Goal: Task Accomplishment & Management: Complete application form

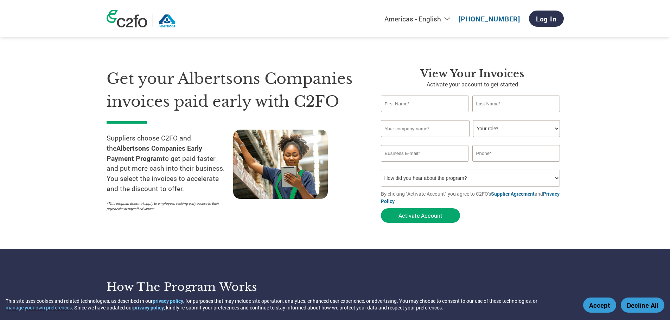
click at [404, 106] on input "text" at bounding box center [425, 104] width 88 height 17
click at [489, 125] on select "Your role* CFO Controller Credit Manager Finance Director Treasurer CEO Preside…" at bounding box center [516, 128] width 87 height 17
click at [424, 105] on input "text" at bounding box center [425, 104] width 88 height 17
type input "N"
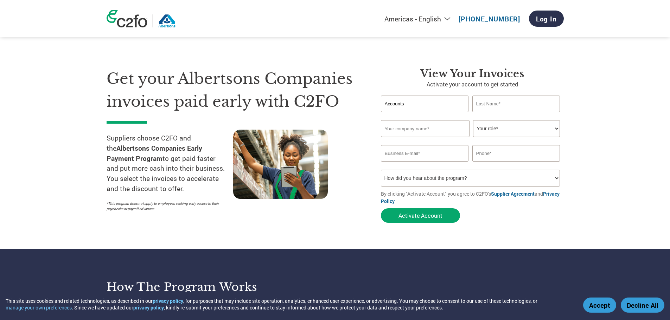
type input "Accounts"
type input "Recievable"
type input "Blodgett Oven Company"
click at [544, 129] on select "Your role* CFO Controller Credit Manager Finance Director Treasurer CEO Preside…" at bounding box center [516, 128] width 87 height 17
select select "ACCOUNTING"
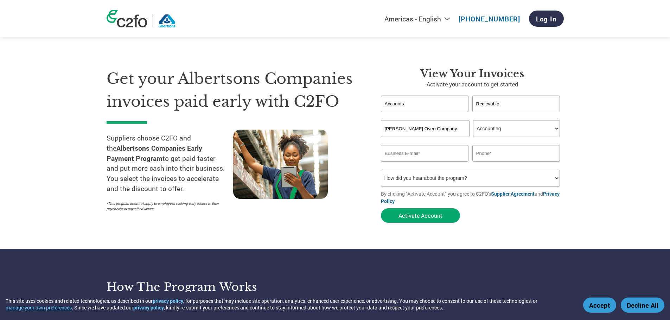
click at [473, 120] on select "Your role* CFO Controller Credit Manager Finance Director Treasurer CEO Preside…" at bounding box center [516, 128] width 87 height 17
drag, startPoint x: 402, startPoint y: 108, endPoint x: 370, endPoint y: 109, distance: 31.7
click at [371, 109] on div "View Your Invoices Activate your account to get started Accounts Recievable Inv…" at bounding box center [466, 147] width 193 height 159
type input "[PERSON_NAME]"
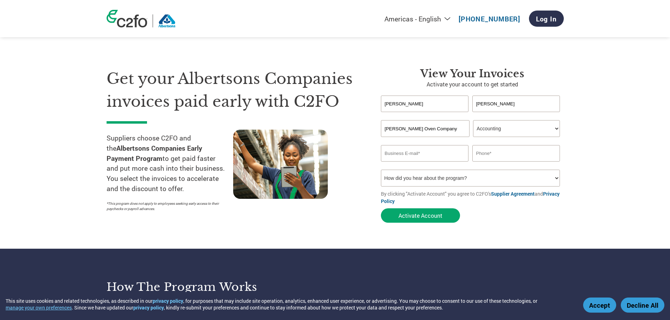
click at [396, 156] on input "email" at bounding box center [425, 153] width 88 height 17
type input "accounting@blodgett.com"
type input "8026586600"
click at [479, 181] on select "How did you hear about the program? Received a letter Email Social Media Online…" at bounding box center [470, 178] width 179 height 17
select select "Email"
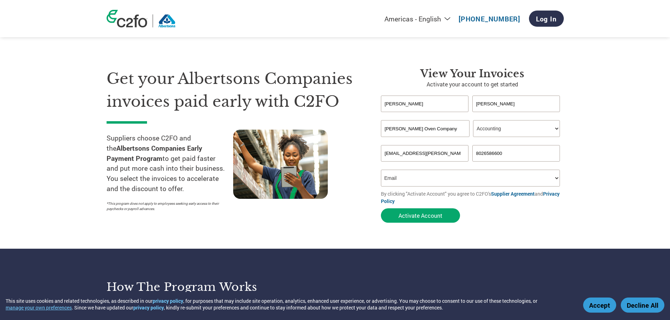
click at [381, 170] on select "How did you hear about the program? Received a letter Email Social Media Online…" at bounding box center [470, 178] width 179 height 17
click at [435, 216] on button "Activate Account" at bounding box center [420, 216] width 79 height 14
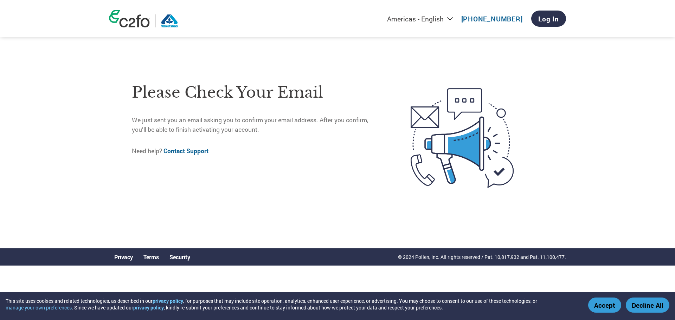
click at [607, 308] on button "Accept" at bounding box center [604, 305] width 33 height 15
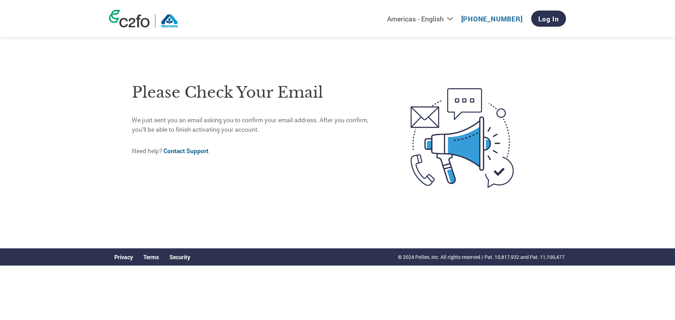
drag, startPoint x: 311, startPoint y: 72, endPoint x: 384, endPoint y: 50, distance: 76.8
click at [312, 72] on div "Please check your email We just sent you an email asking you to confirm your em…" at bounding box center [337, 138] width 457 height 220
click at [544, 17] on link "Log In" at bounding box center [548, 19] width 35 height 16
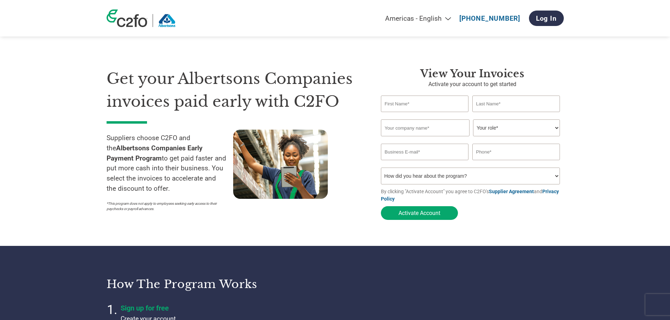
click at [403, 101] on input "text" at bounding box center [425, 104] width 88 height 17
type input "[PERSON_NAME]"
